Goal: Task Accomplishment & Management: Use online tool/utility

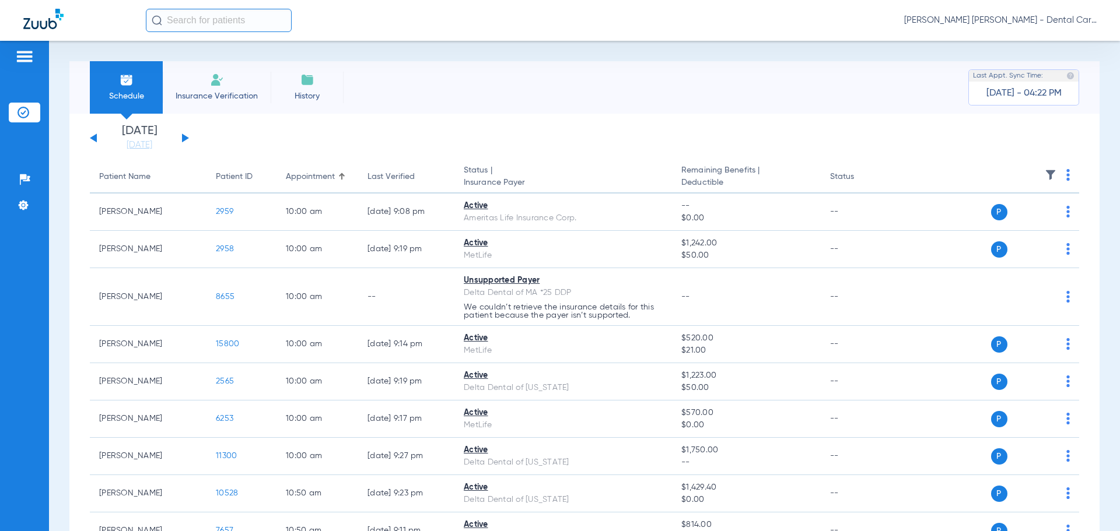
click at [182, 142] on button at bounding box center [185, 138] width 7 height 9
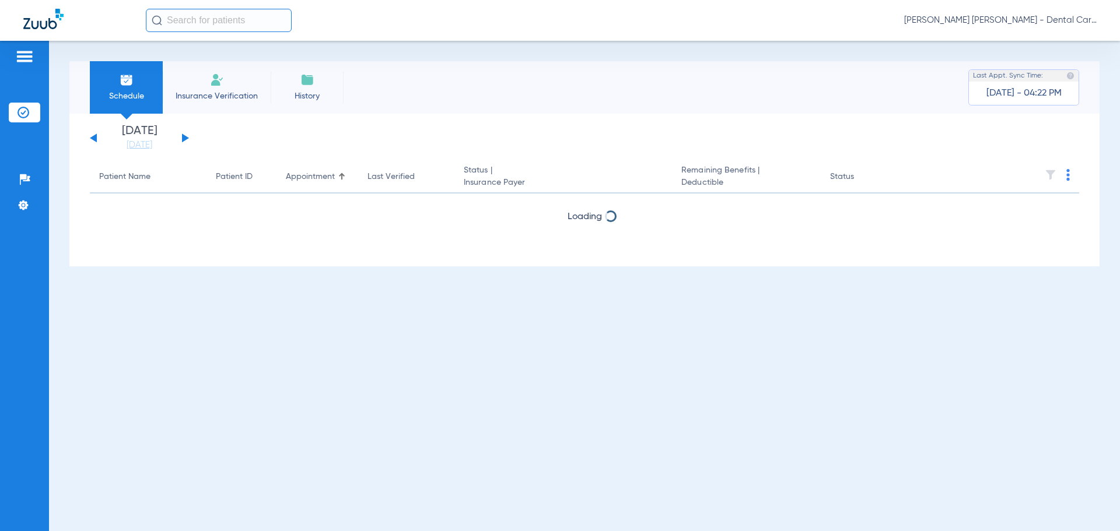
click at [182, 142] on button at bounding box center [185, 138] width 7 height 9
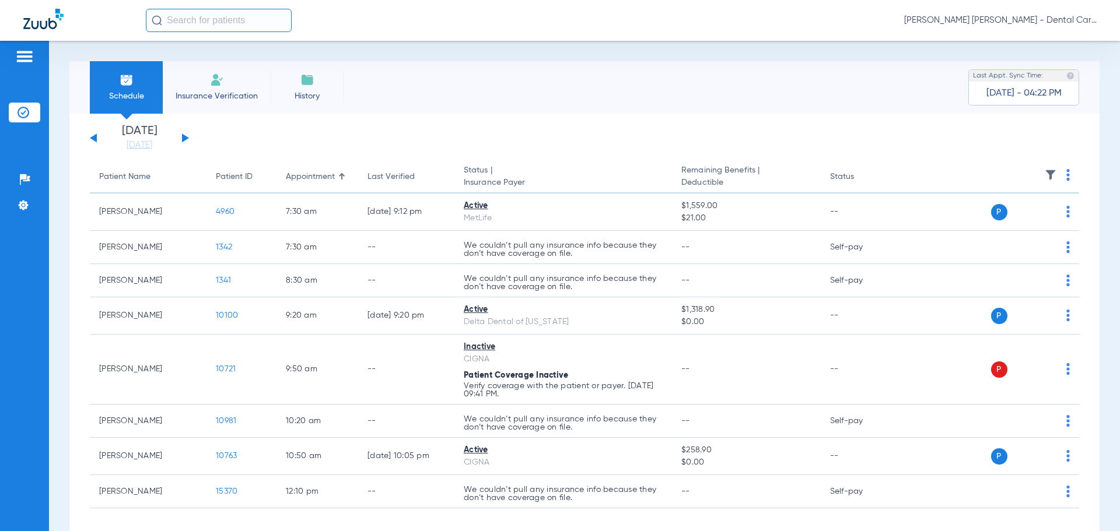
click at [182, 142] on button at bounding box center [185, 138] width 7 height 9
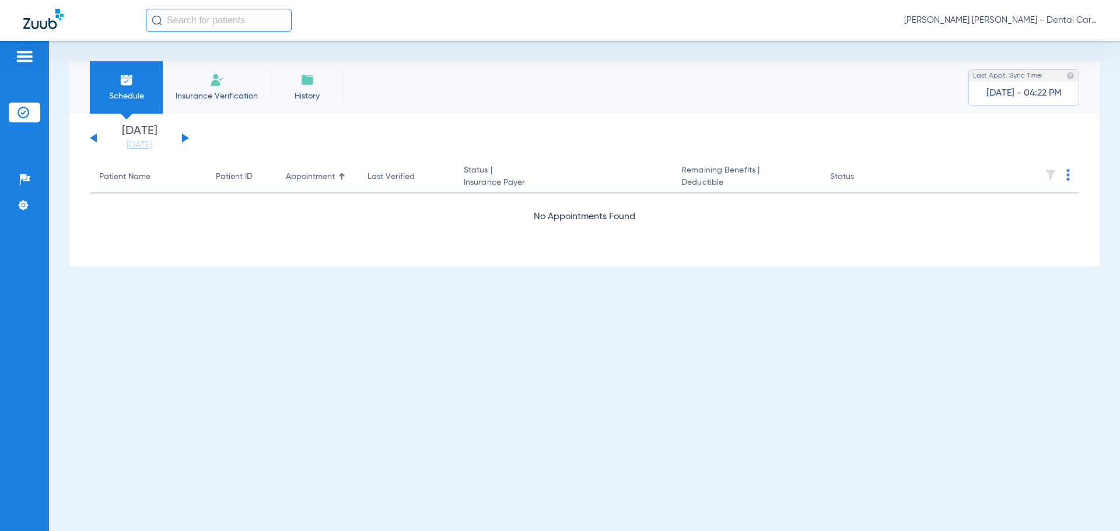
click at [182, 142] on button at bounding box center [185, 138] width 7 height 9
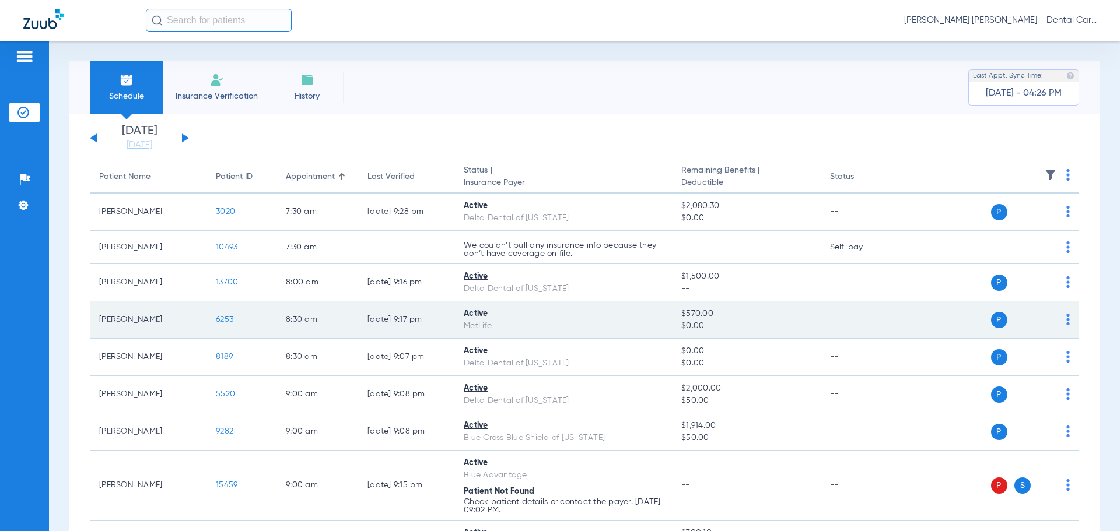
click at [229, 316] on span "6253" at bounding box center [224, 320] width 17 height 8
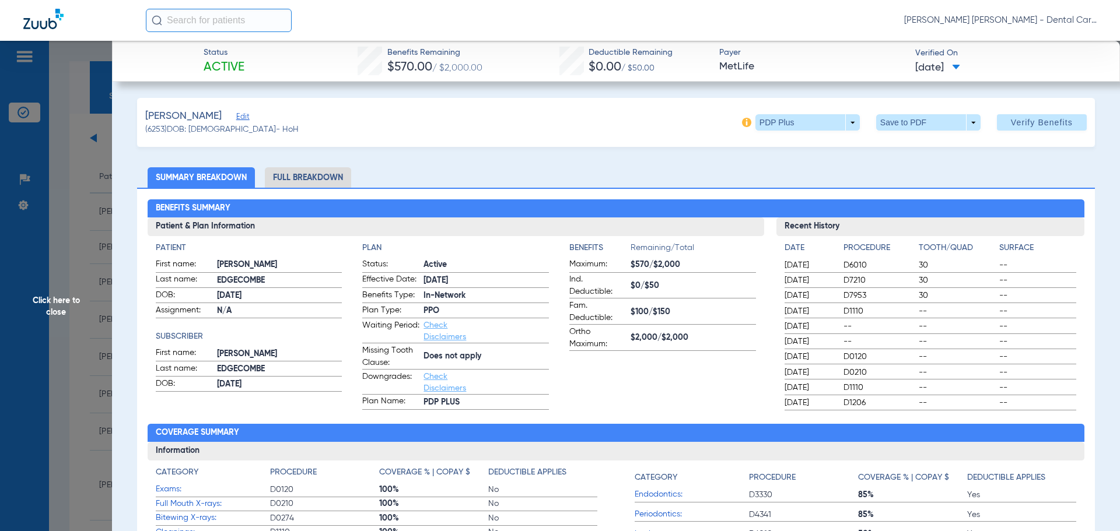
click at [298, 177] on li "Full Breakdown" at bounding box center [308, 177] width 86 height 20
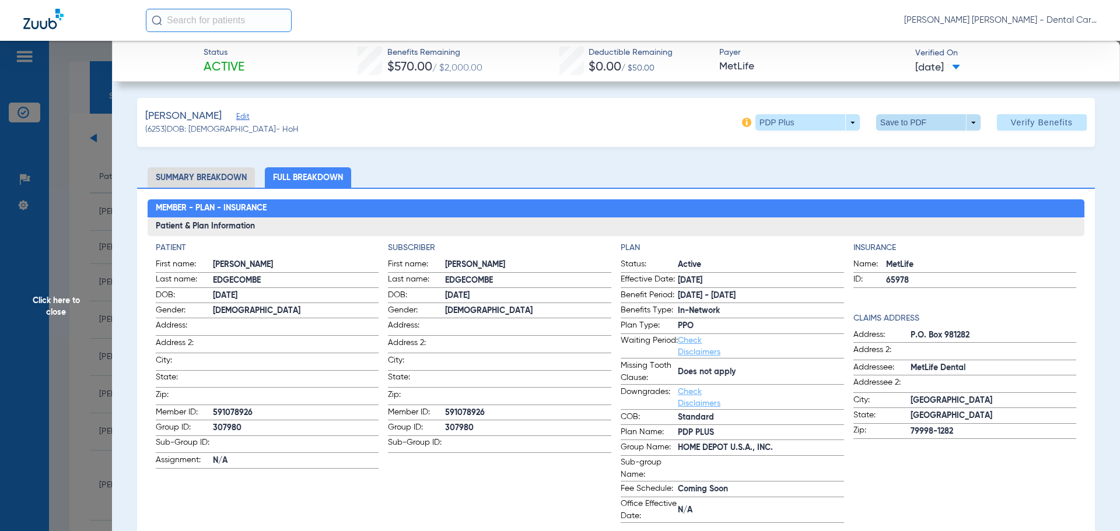
click at [937, 120] on span at bounding box center [928, 122] width 104 height 16
click at [909, 149] on span "Save to PDF" at bounding box center [924, 146] width 46 height 8
click at [52, 304] on span "Click here to close" at bounding box center [56, 306] width 112 height 531
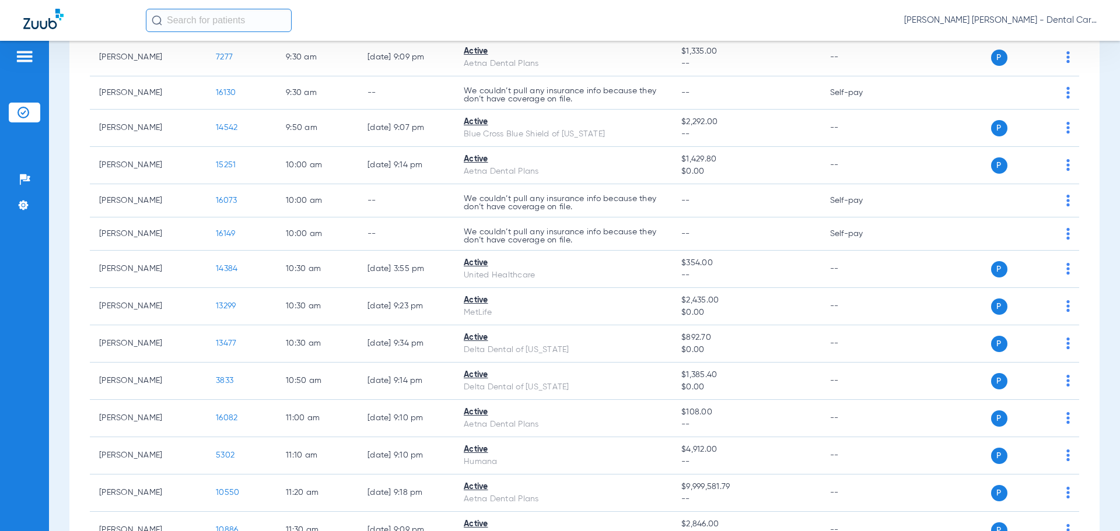
scroll to position [642, 0]
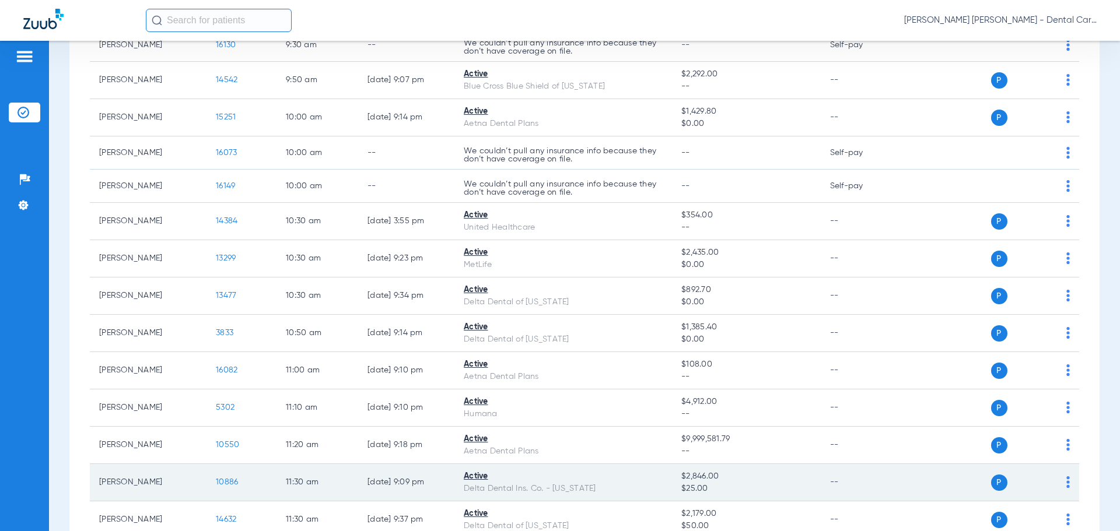
click at [220, 484] on span "10886" at bounding box center [227, 482] width 22 height 8
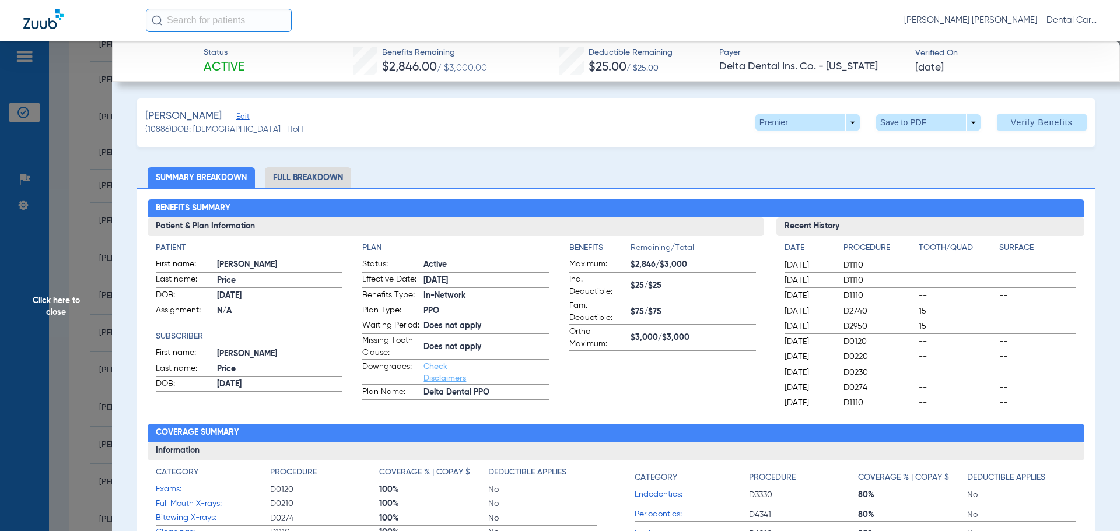
click at [300, 170] on li "Full Breakdown" at bounding box center [308, 177] width 86 height 20
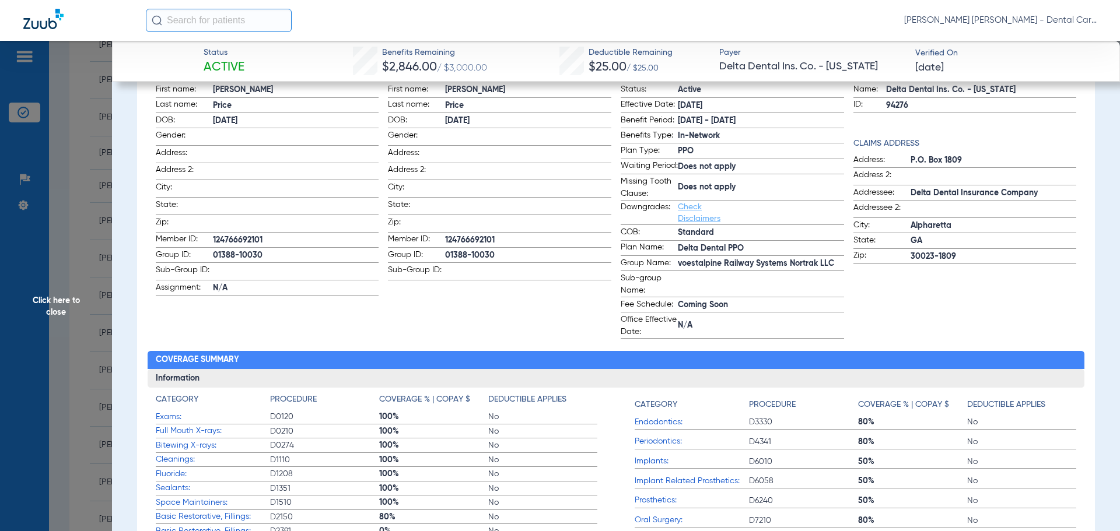
scroll to position [0, 0]
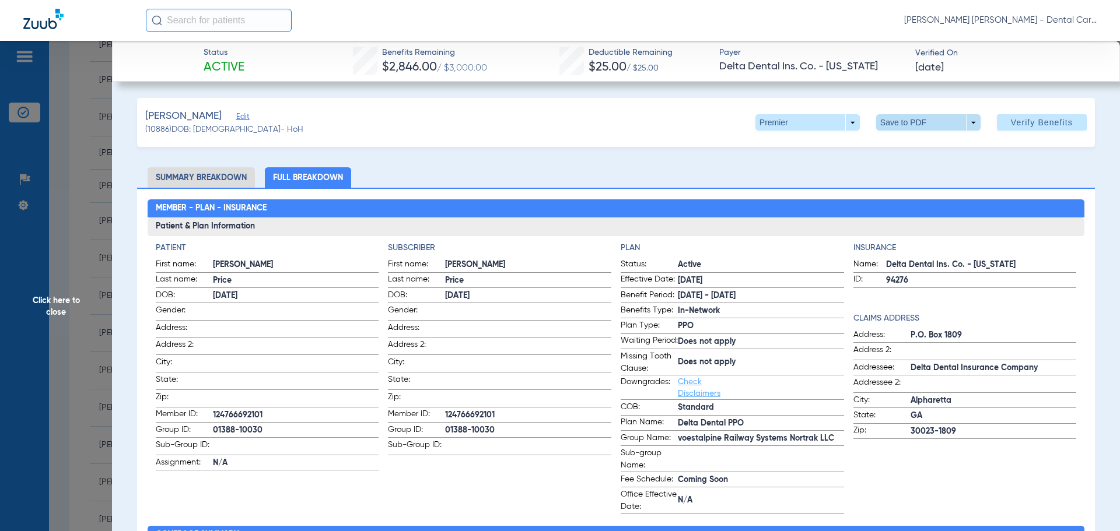
click at [898, 121] on span at bounding box center [928, 122] width 104 height 16
click at [897, 148] on button "insert_drive_file Save to PDF" at bounding box center [912, 145] width 88 height 23
drag, startPoint x: 50, startPoint y: 299, endPoint x: 64, endPoint y: 299, distance: 13.4
click at [50, 300] on span "Click here to close" at bounding box center [56, 306] width 112 height 531
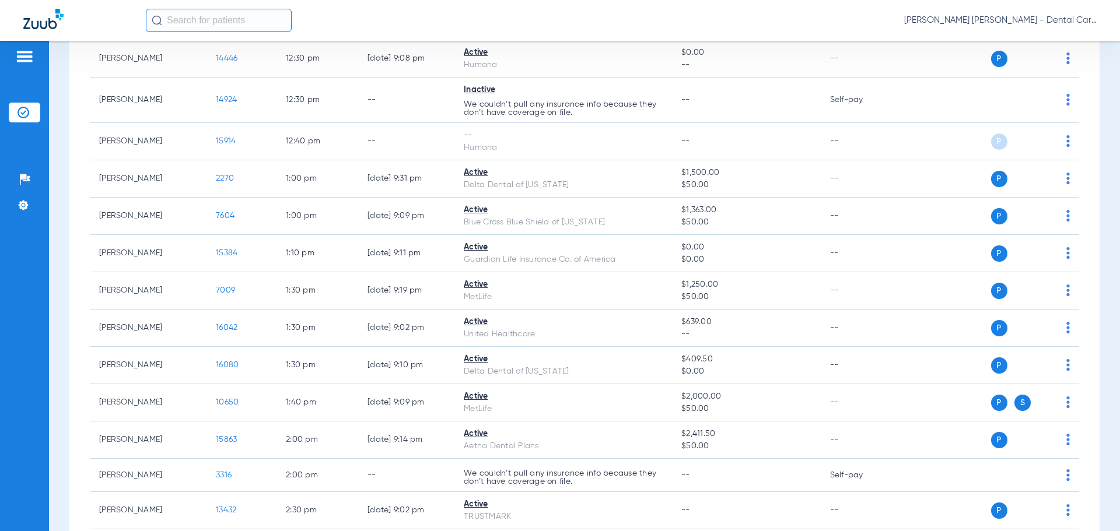
scroll to position [1283, 0]
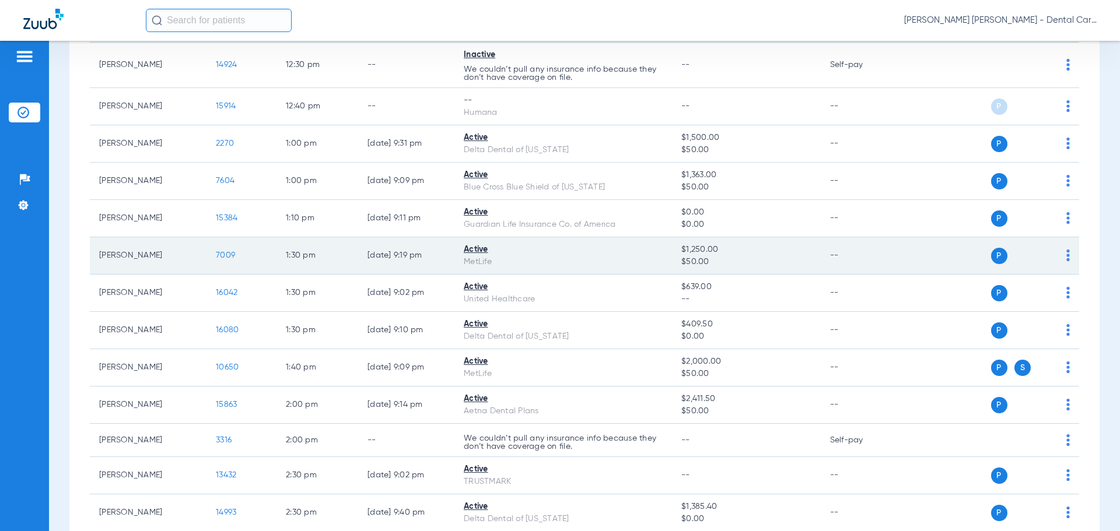
click at [220, 252] on span "7009" at bounding box center [225, 255] width 19 height 8
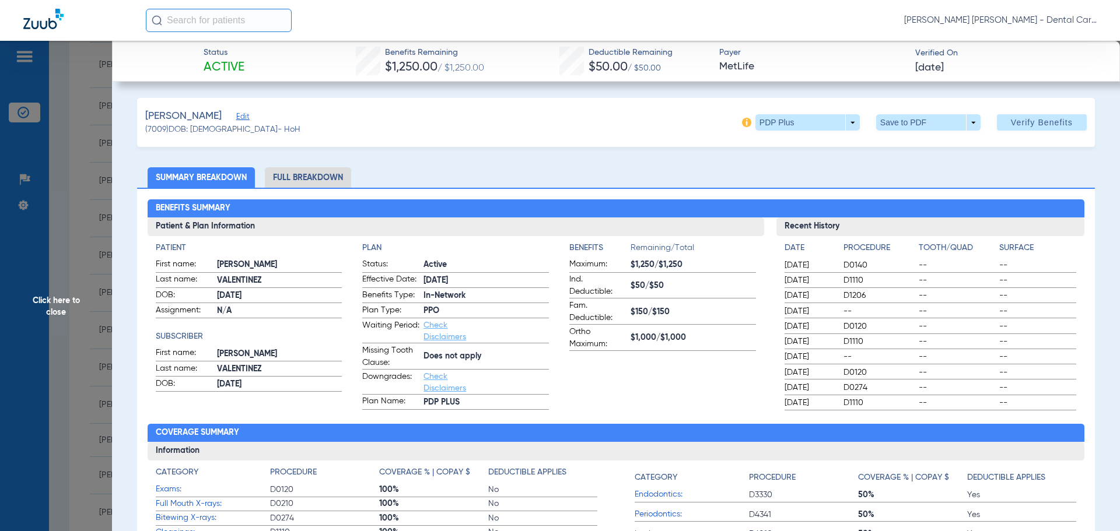
click at [304, 173] on li "Full Breakdown" at bounding box center [308, 177] width 86 height 20
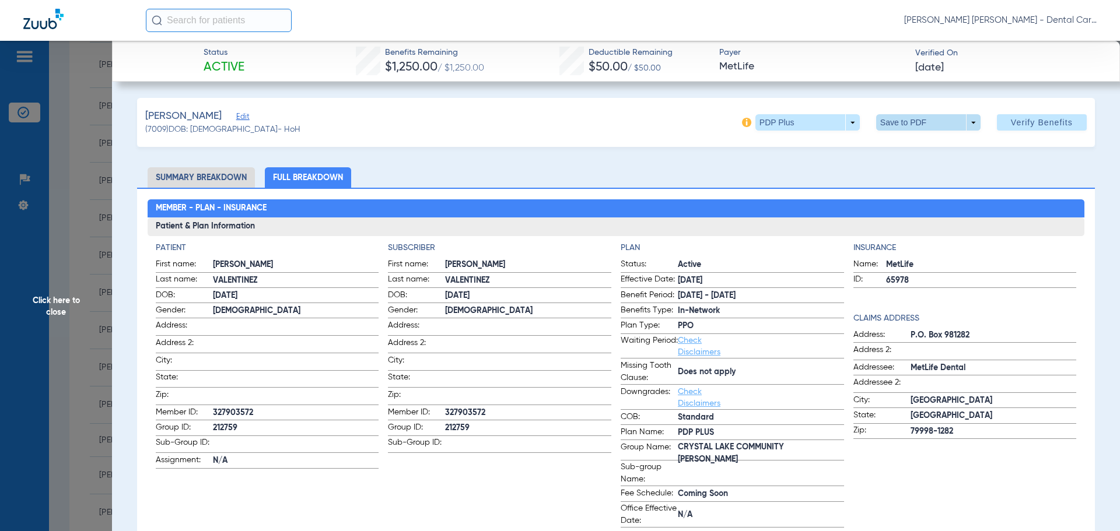
click at [915, 120] on span at bounding box center [928, 122] width 28 height 28
click at [912, 144] on span "Save to PDF" at bounding box center [924, 146] width 46 height 8
click at [52, 297] on span "Click here to close" at bounding box center [56, 306] width 112 height 531
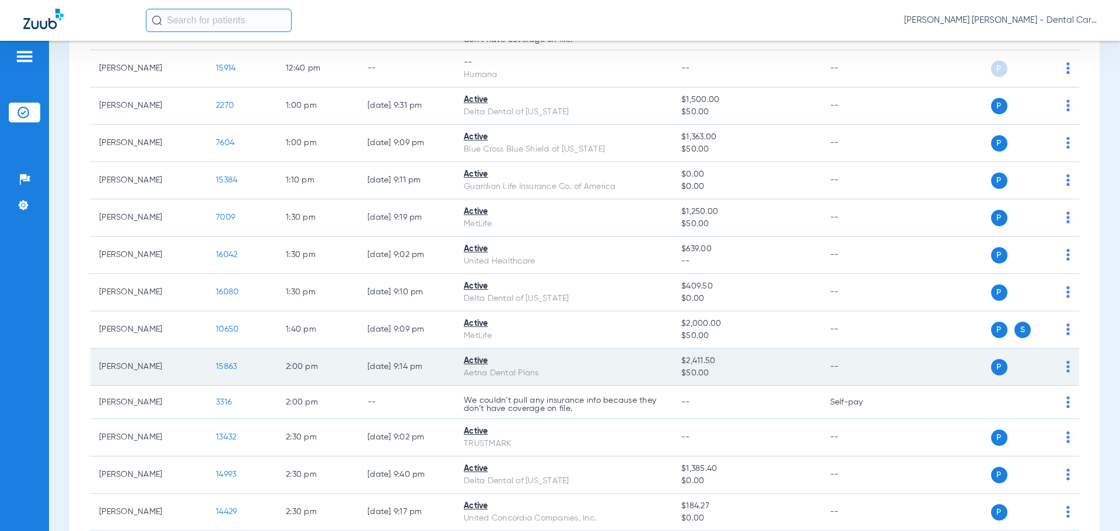
scroll to position [1400, 0]
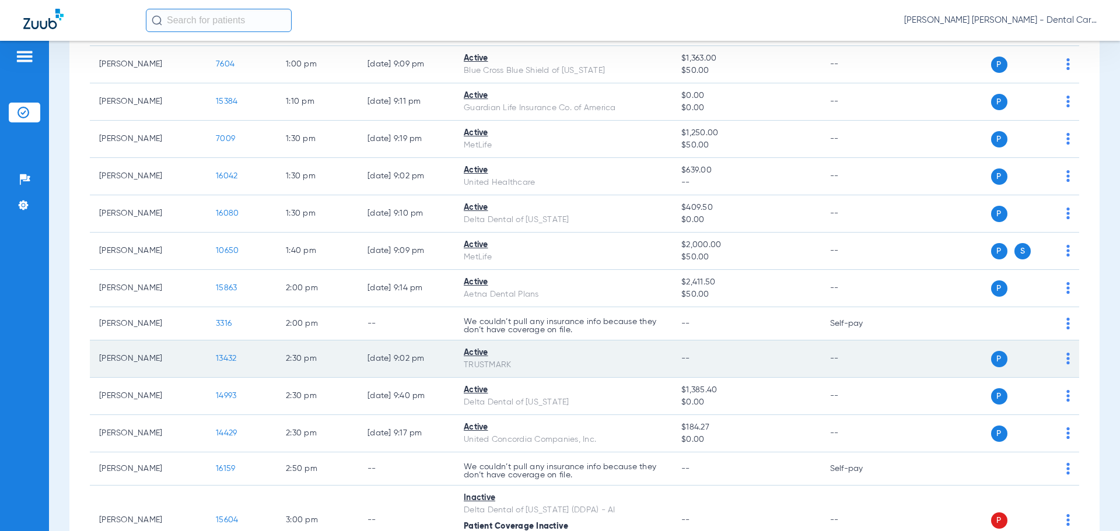
click at [225, 361] on span "13432" at bounding box center [226, 359] width 20 height 8
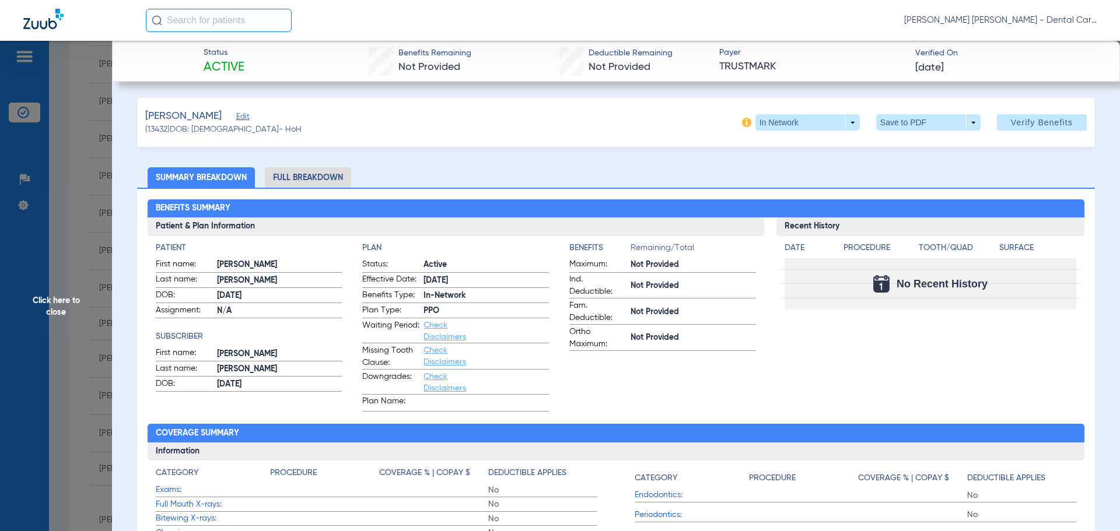
click at [311, 181] on li "Full Breakdown" at bounding box center [308, 177] width 86 height 20
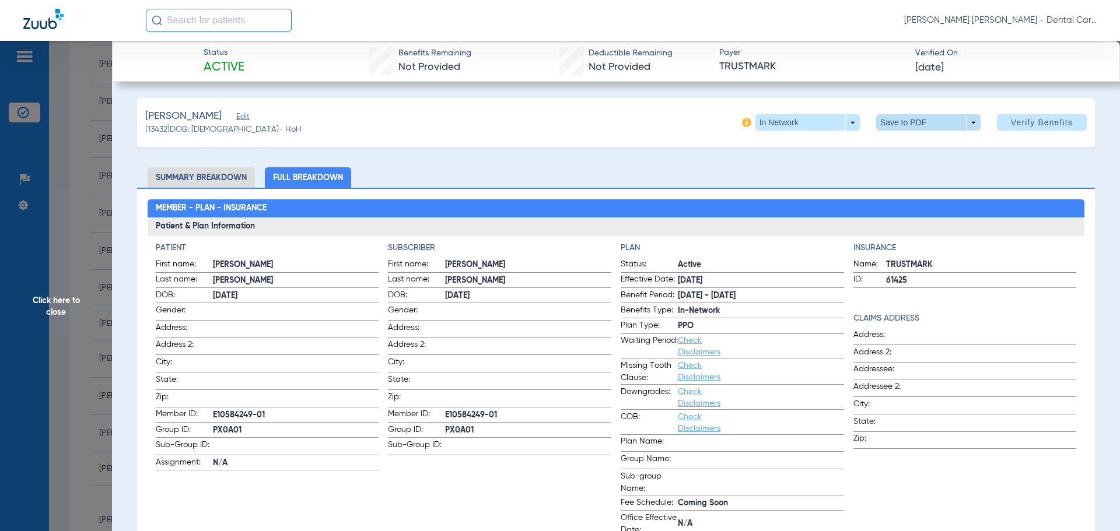
click at [901, 120] on span at bounding box center [928, 122] width 104 height 16
click at [895, 146] on button "insert_drive_file Save to PDF" at bounding box center [912, 145] width 88 height 23
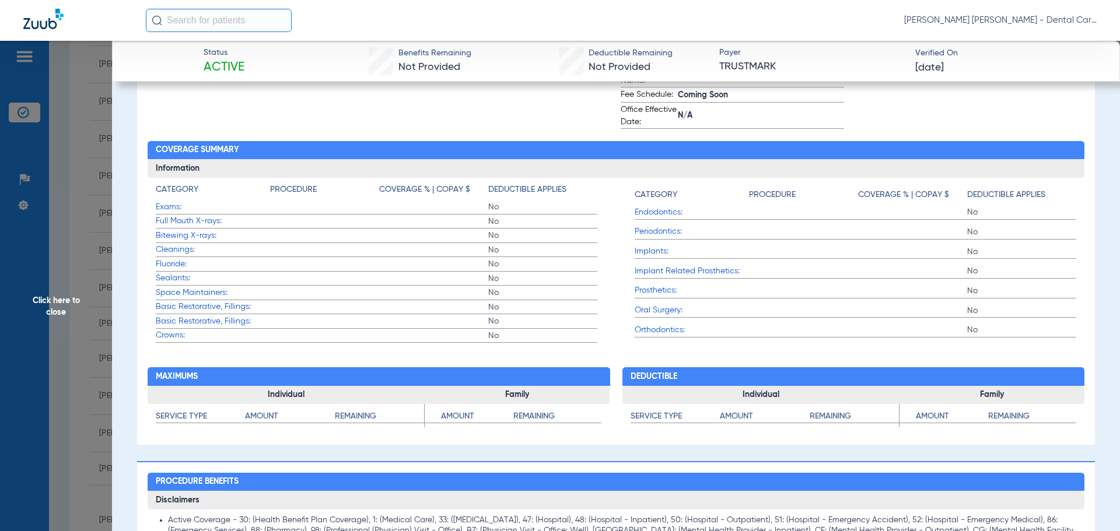
scroll to position [117, 0]
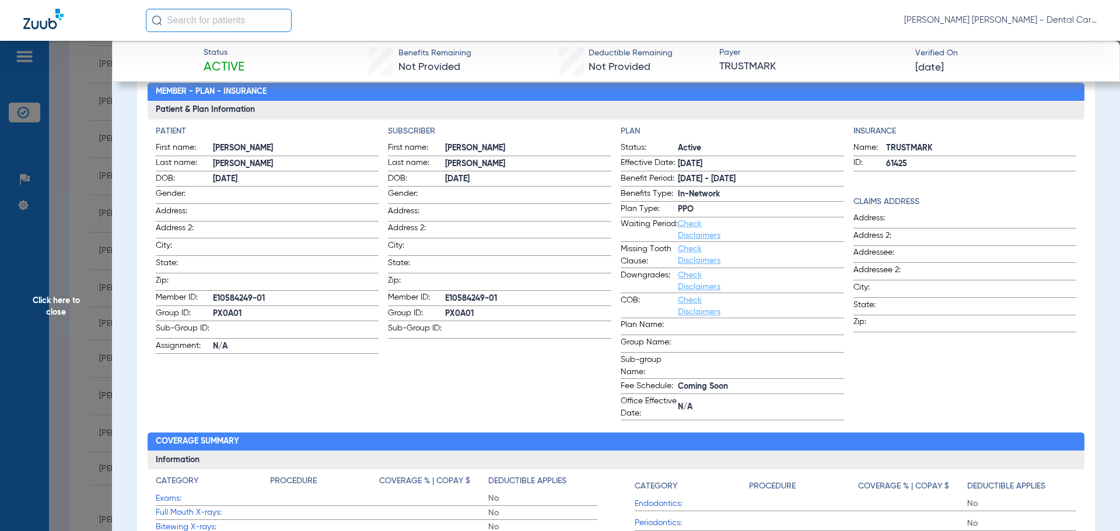
drag, startPoint x: 54, startPoint y: 302, endPoint x: 79, endPoint y: 239, distance: 68.6
click at [55, 301] on span "Click here to close" at bounding box center [56, 306] width 112 height 531
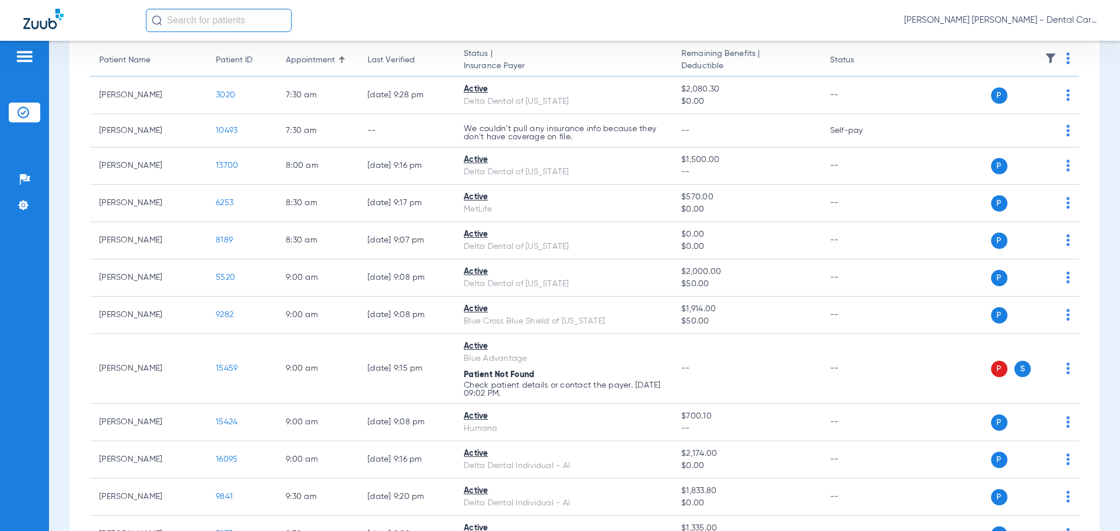
scroll to position [0, 0]
